Goal: Task Accomplishment & Management: Complete application form

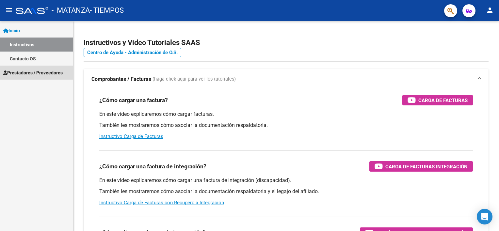
click at [38, 73] on span "Prestadores / Proveedores" at bounding box center [32, 72] width 59 height 7
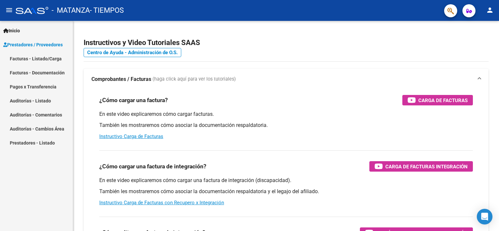
click at [34, 62] on link "Facturas - Listado/Carga" at bounding box center [36, 59] width 73 height 14
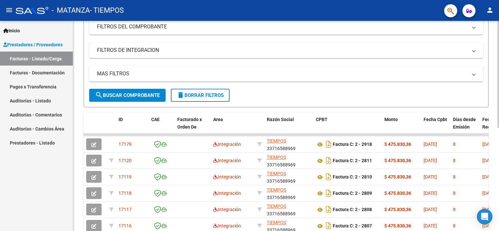
scroll to position [96, 0]
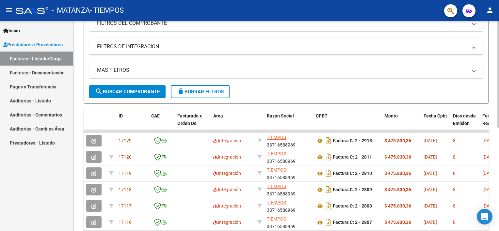
click at [498, 146] on div at bounding box center [498, 124] width 2 height 107
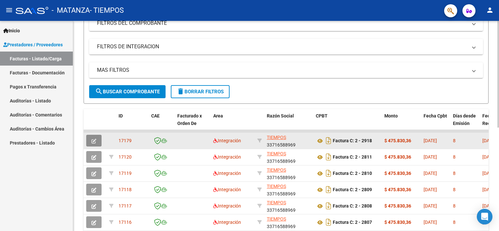
click at [98, 140] on button "button" at bounding box center [93, 141] width 15 height 12
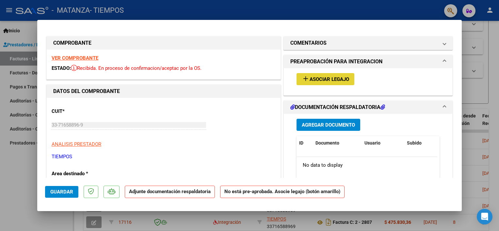
click at [302, 81] on mat-icon "add" at bounding box center [306, 79] width 8 height 8
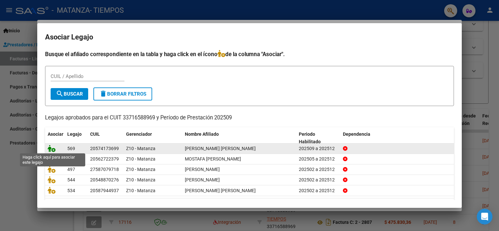
click at [52, 146] on icon at bounding box center [52, 148] width 8 height 7
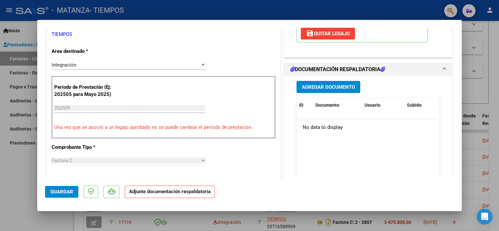
scroll to position [125, 0]
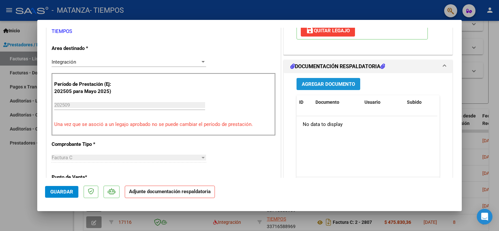
click at [332, 85] on span "Agregar Documento" at bounding box center [328, 84] width 53 height 6
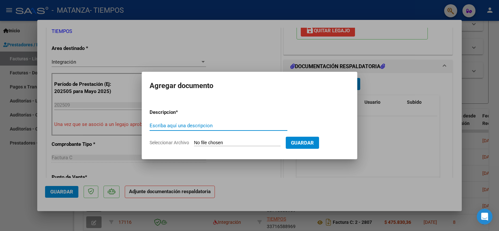
click at [193, 128] on input "Escriba aquí una descripcion" at bounding box center [219, 126] width 138 height 6
type input "factura"
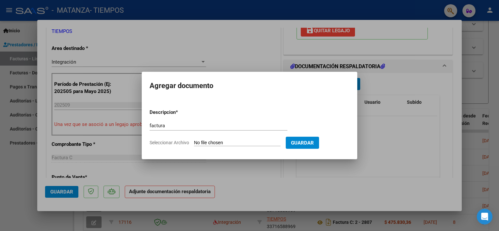
click at [205, 144] on input "Seleccionar Archivo" at bounding box center [237, 143] width 87 height 6
type input "C:\fakepath\LunaYaelibrahinfactu09.pdf"
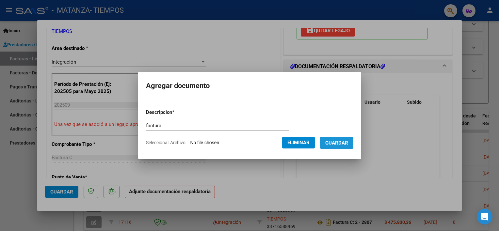
click at [348, 145] on span "Guardar" at bounding box center [336, 143] width 23 height 6
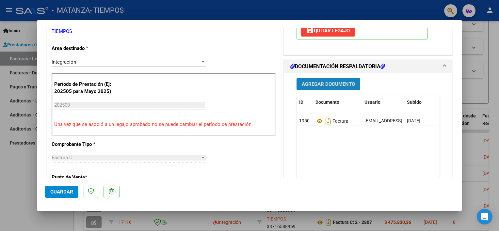
click at [335, 81] on span "Agregar Documento" at bounding box center [328, 84] width 53 height 6
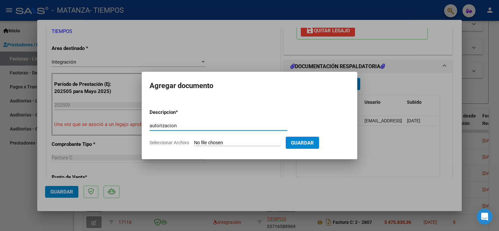
type input "autorizacion"
click at [239, 143] on input "Seleccionar Archivo" at bounding box center [237, 143] width 87 height 6
type input "C:\fakepath\AutorizacionLunaIbrahim.pdf"
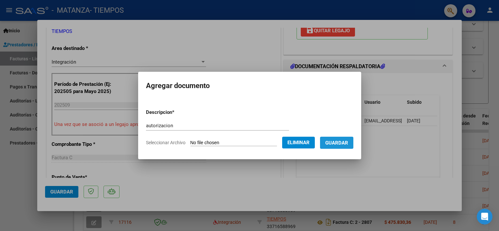
click at [348, 144] on span "Guardar" at bounding box center [336, 143] width 23 height 6
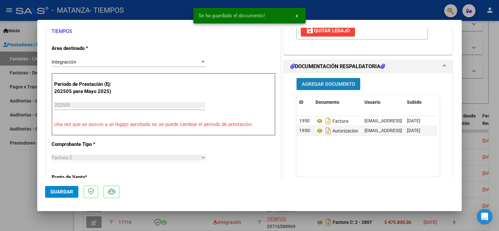
click at [303, 84] on span "Agregar Documento" at bounding box center [328, 84] width 53 height 6
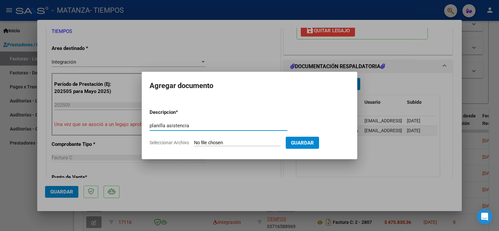
type input "planilla asistencia"
click at [212, 145] on input "Seleccionar Archivo" at bounding box center [237, 143] width 87 height 6
type input "C:\fakepath\LunaYaelibrahimplani09.pdf"
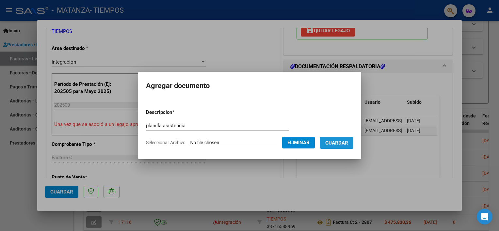
click at [348, 143] on span "Guardar" at bounding box center [336, 143] width 23 height 6
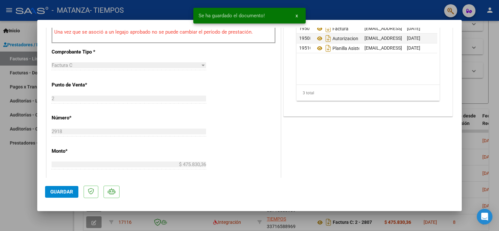
scroll to position [221, 0]
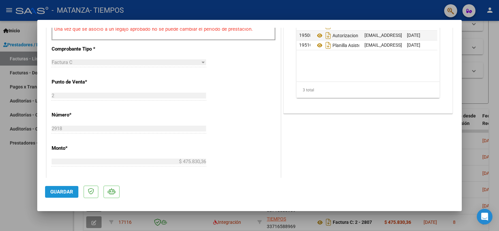
click at [67, 193] on span "Guardar" at bounding box center [61, 192] width 23 height 6
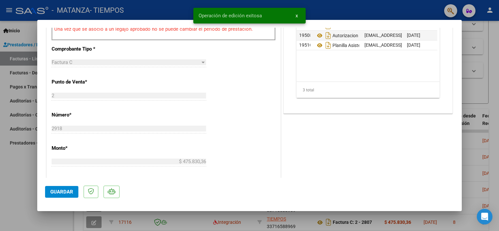
click at [23, 177] on div at bounding box center [249, 115] width 499 height 231
type input "$ 0,00"
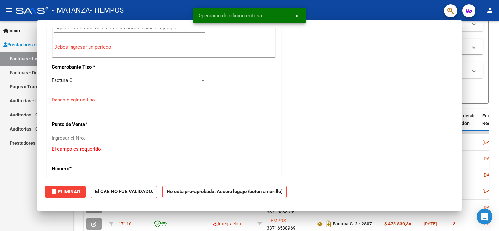
scroll to position [251, 0]
